Goal: Information Seeking & Learning: Learn about a topic

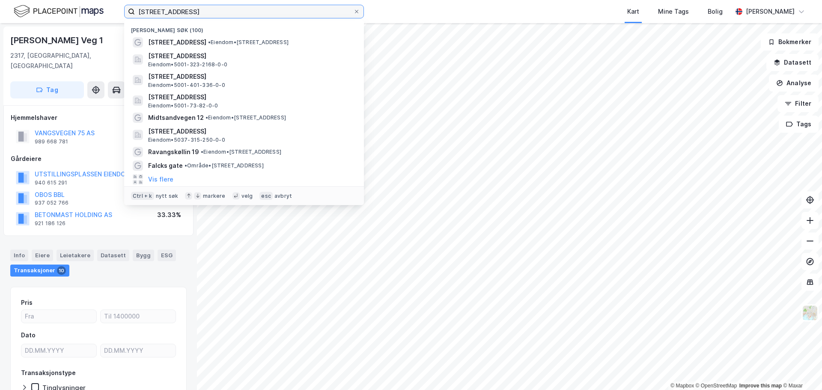
drag, startPoint x: 197, startPoint y: 12, endPoint x: 110, endPoint y: 11, distance: 87.8
click at [110, 12] on div "Vangsvegen 75 Nylige søk (100) Vangsvegen 75 • Eiendom • [STREET_ADDRESS] • 500…" at bounding box center [411, 11] width 822 height 23
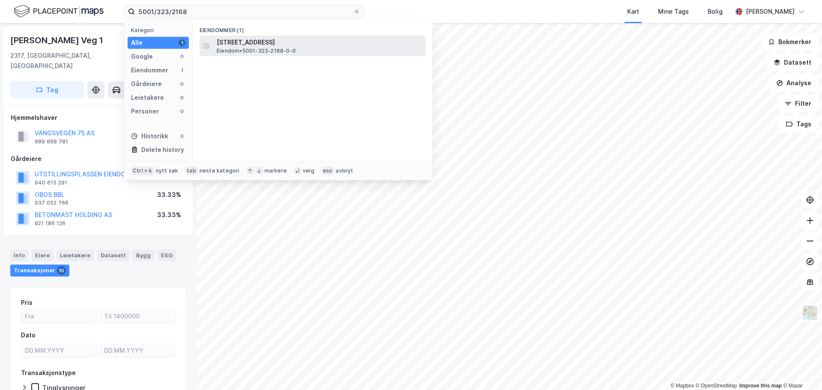
click at [235, 48] on span "Eiendom • 5001-323-2168-0-0" at bounding box center [256, 51] width 79 height 7
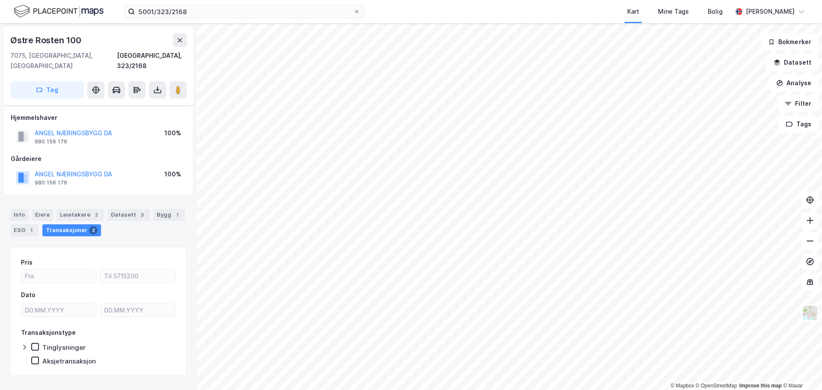
scroll to position [6, 0]
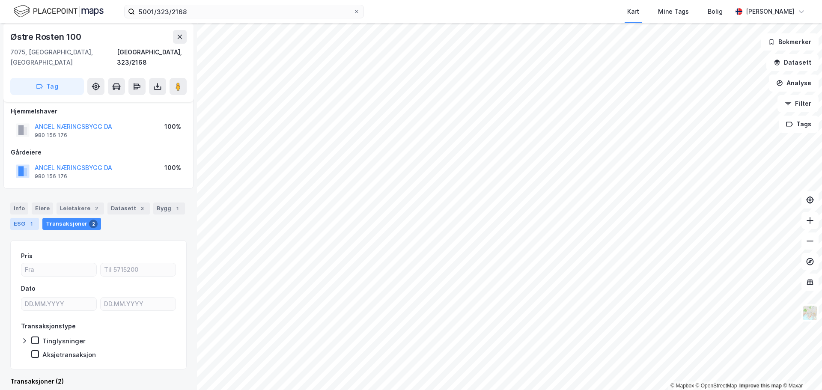
click at [22, 218] on div "ESG 1" at bounding box center [24, 224] width 29 height 12
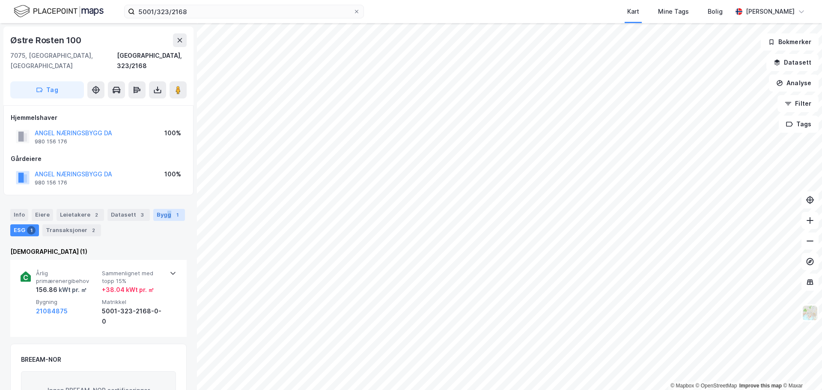
click at [162, 209] on div "Bygg 1" at bounding box center [169, 215] width 32 height 12
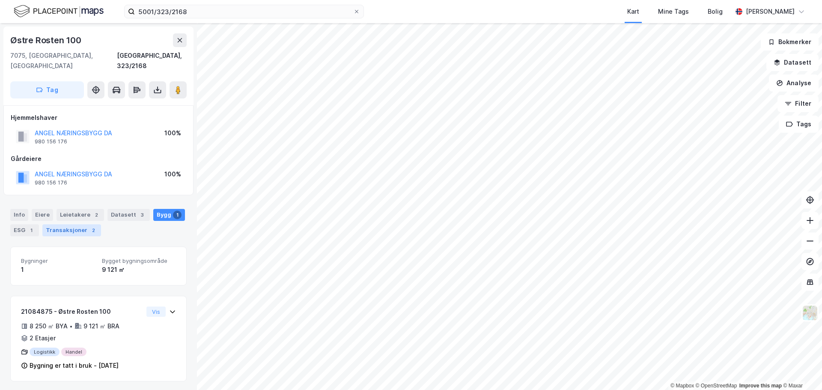
click at [79, 224] on div "Transaksjoner 2" at bounding box center [71, 230] width 59 height 12
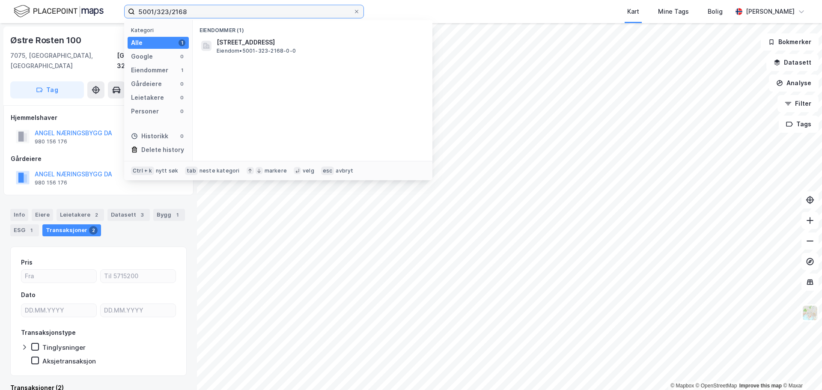
drag, startPoint x: 125, startPoint y: 11, endPoint x: 49, endPoint y: 3, distance: 76.2
click at [48, 3] on div "5001/323/2168 Kategori Alle 1 Google 0 Eiendommer 1 Gårdeiere 0 Leietakere 0 Pe…" at bounding box center [411, 11] width 822 height 23
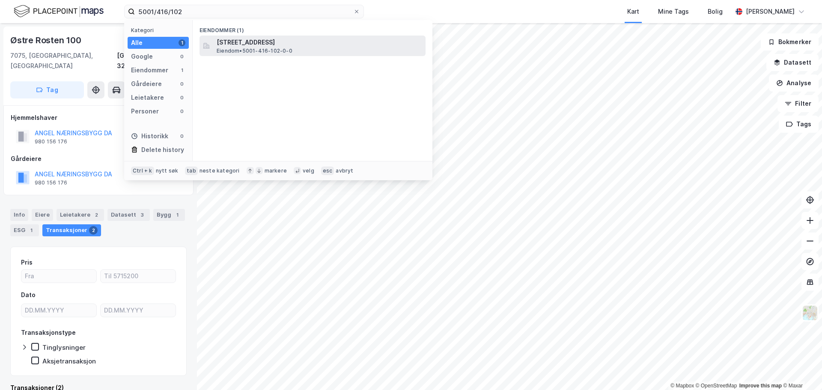
click at [235, 42] on span "[STREET_ADDRESS]" at bounding box center [319, 42] width 205 height 10
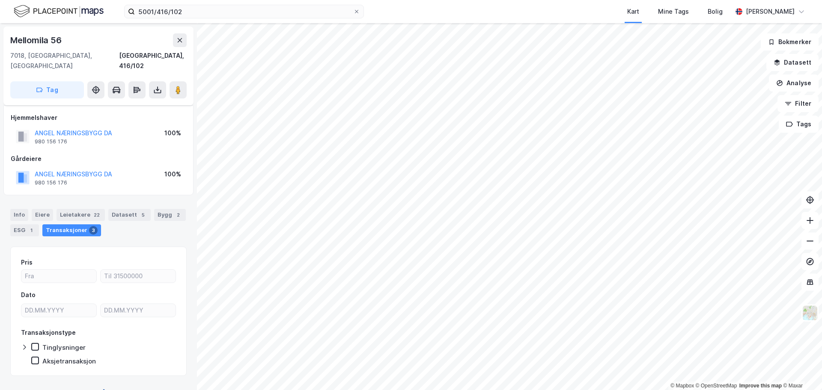
scroll to position [6, 0]
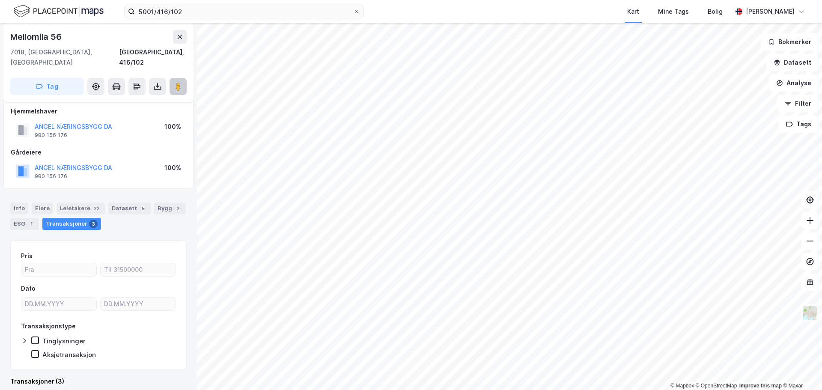
click at [179, 82] on image at bounding box center [178, 86] width 5 height 9
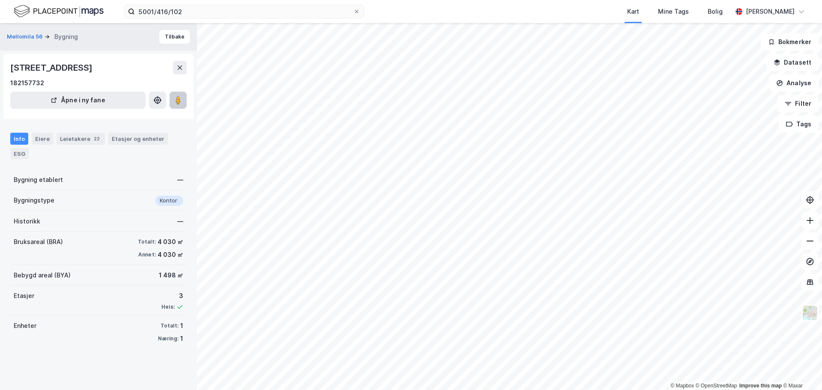
click at [175, 99] on icon at bounding box center [178, 100] width 9 height 9
click at [179, 100] on image at bounding box center [178, 100] width 5 height 9
click at [17, 155] on div "ESG" at bounding box center [19, 153] width 18 height 11
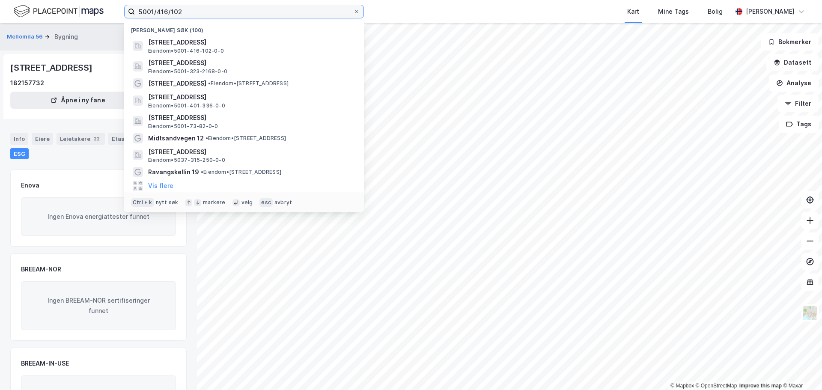
drag, startPoint x: 156, startPoint y: 11, endPoint x: 261, endPoint y: 22, distance: 105.1
click at [261, 18] on div "5001/416/102 Nylige søk (100) Mellomila 56, 7018, [GEOGRAPHIC_DATA], [GEOGRAPHI…" at bounding box center [244, 12] width 240 height 14
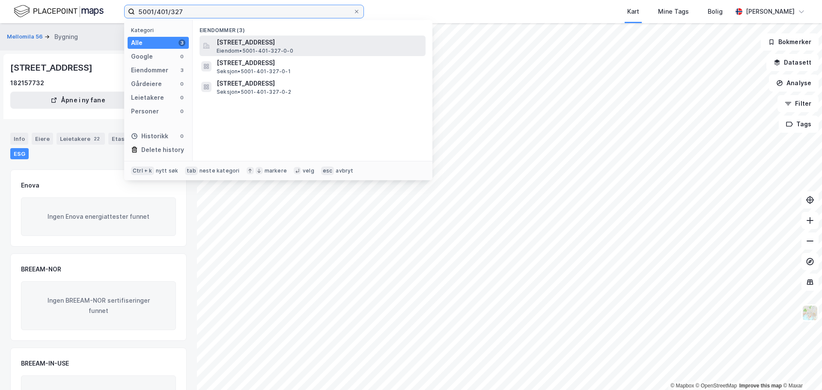
type input "5001/401/327"
click at [228, 43] on span "[STREET_ADDRESS]" at bounding box center [319, 42] width 205 height 10
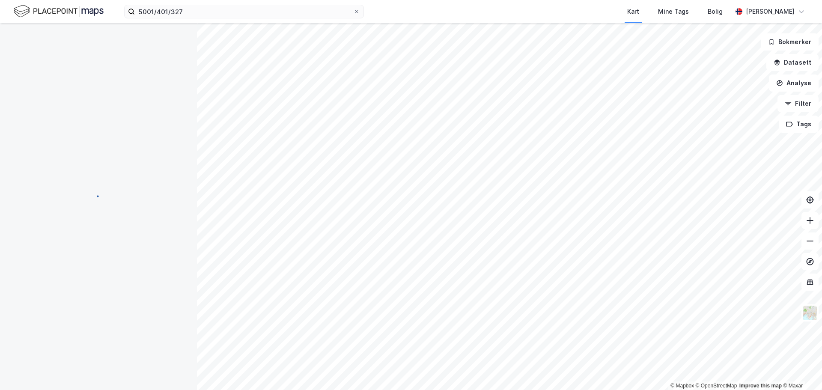
scroll to position [6, 0]
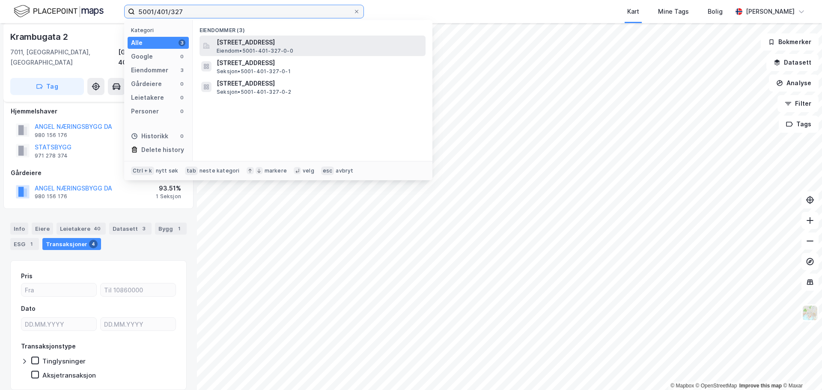
drag, startPoint x: 190, startPoint y: 12, endPoint x: 252, endPoint y: 37, distance: 65.9
click at [252, 18] on div "5001/401/327 Kategori Alle 3 Google 0 Eiendommer 3 Gårdeiere 0 Leietakere 0 Per…" at bounding box center [244, 12] width 240 height 14
click at [252, 37] on span "[STREET_ADDRESS]" at bounding box center [319, 42] width 205 height 10
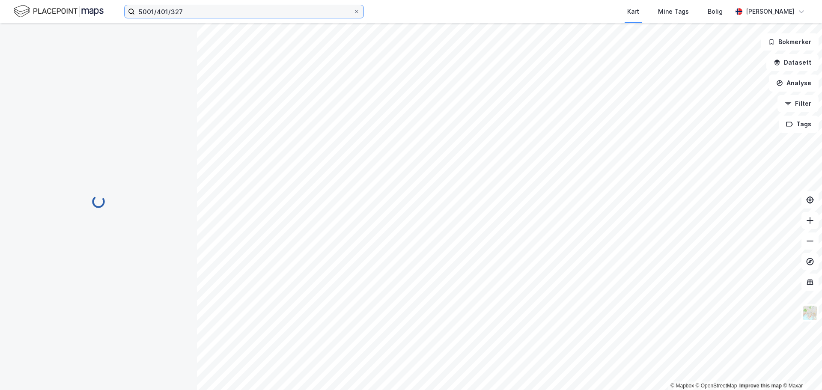
scroll to position [6, 0]
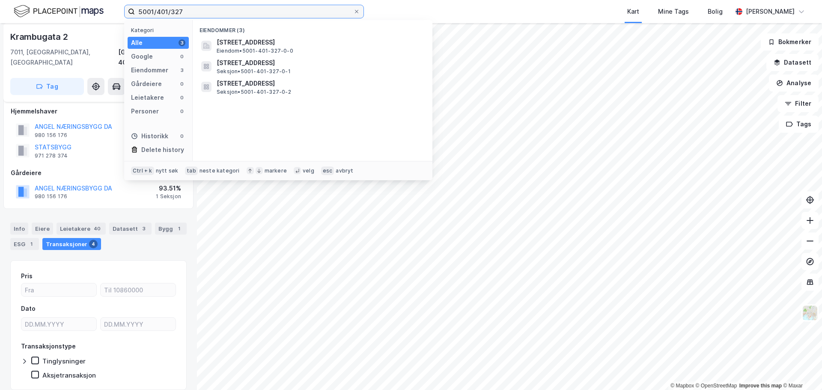
click at [197, 15] on input "5001/401/327" at bounding box center [244, 11] width 218 height 13
drag, startPoint x: 201, startPoint y: 14, endPoint x: 66, endPoint y: 7, distance: 134.6
click at [66, 7] on div "5001/401/327 Kategori Alle 3 Google 0 Eiendommer 3 Gårdeiere 0 Leietakere 0 Per…" at bounding box center [411, 11] width 822 height 23
